Goal: Find contact information: Find contact information

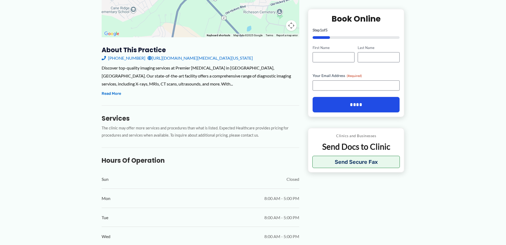
scroll to position [160, 0]
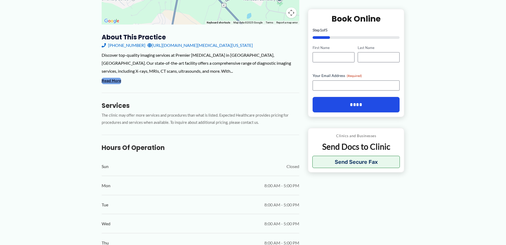
click at [114, 81] on button "Read More" at bounding box center [111, 81] width 19 height 6
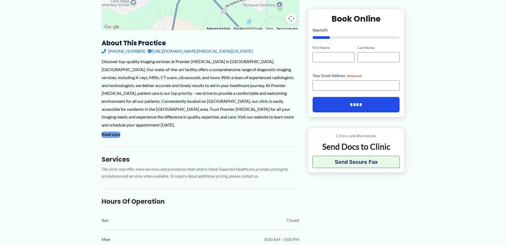
scroll to position [116, 0]
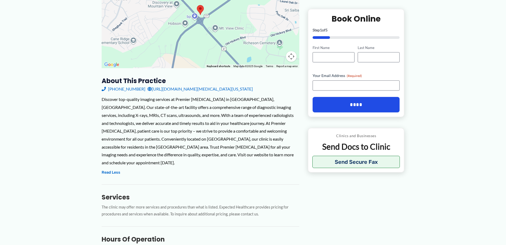
click at [184, 89] on link "[URL][DOMAIN_NAME][MEDICAL_DATA][US_STATE]" at bounding box center [200, 89] width 105 height 8
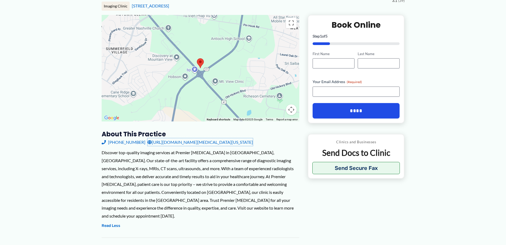
scroll to position [0, 0]
